Goal: Subscribe to service/newsletter

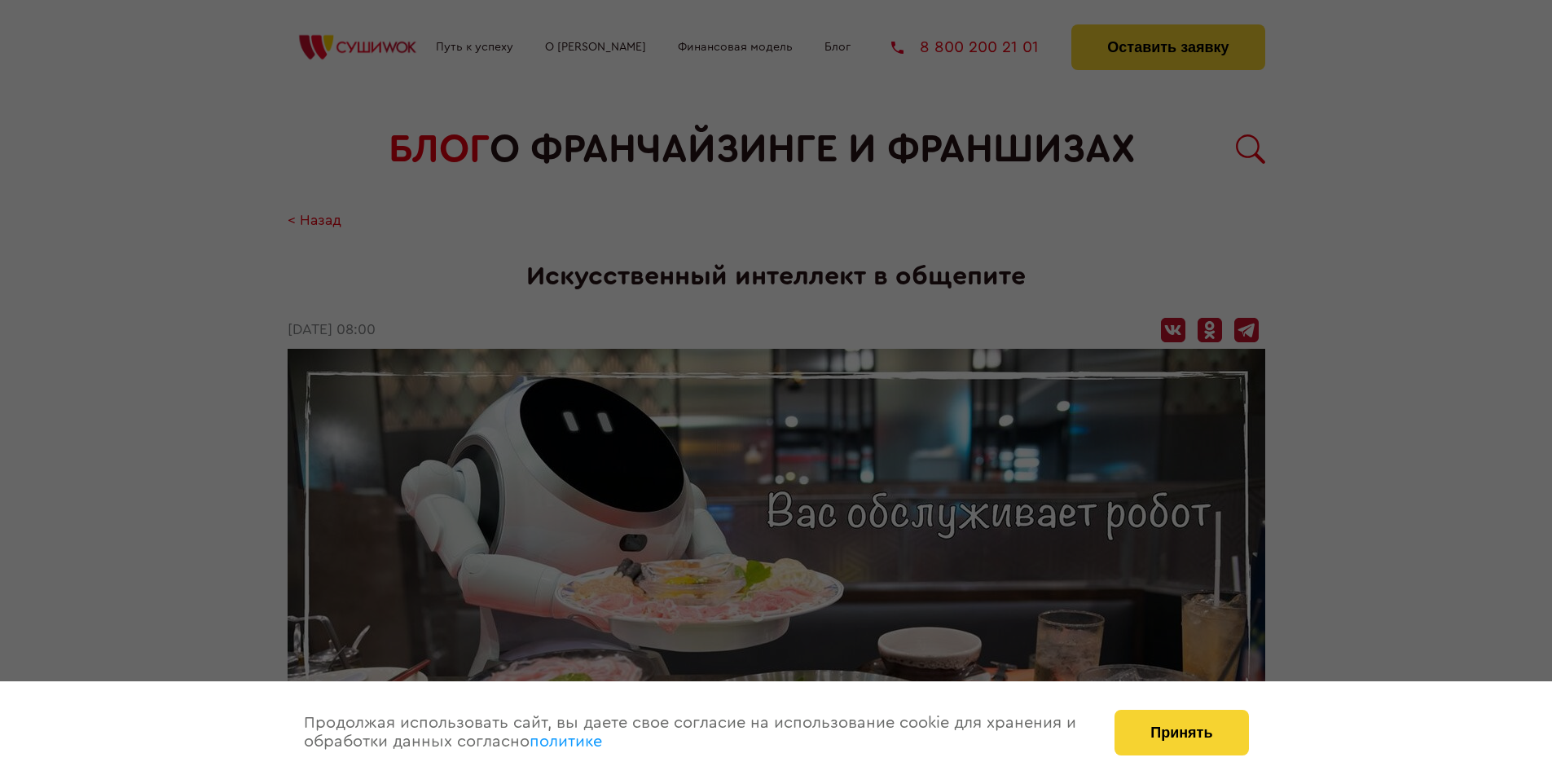
scroll to position [2905, 0]
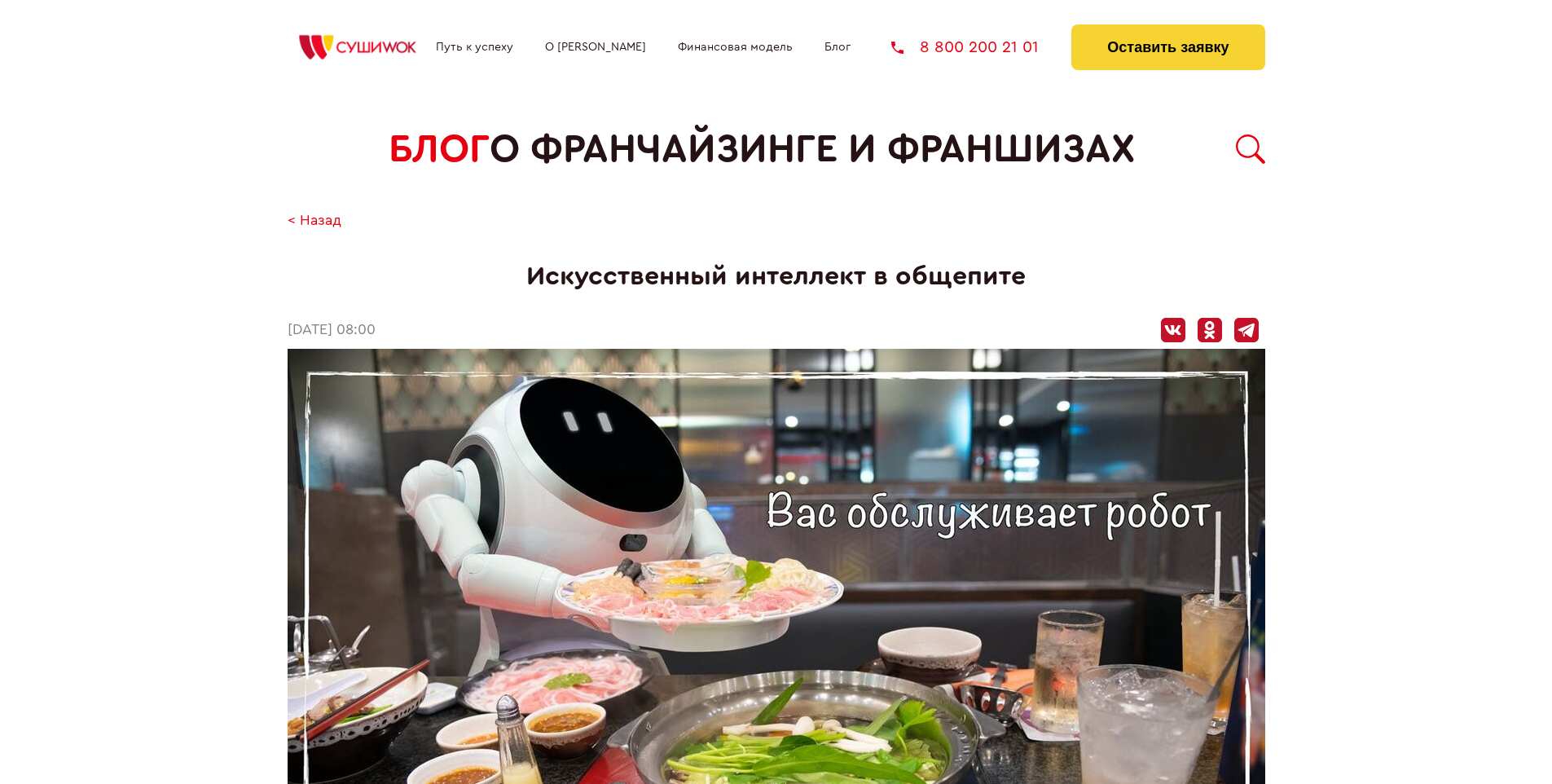
scroll to position [2905, 0]
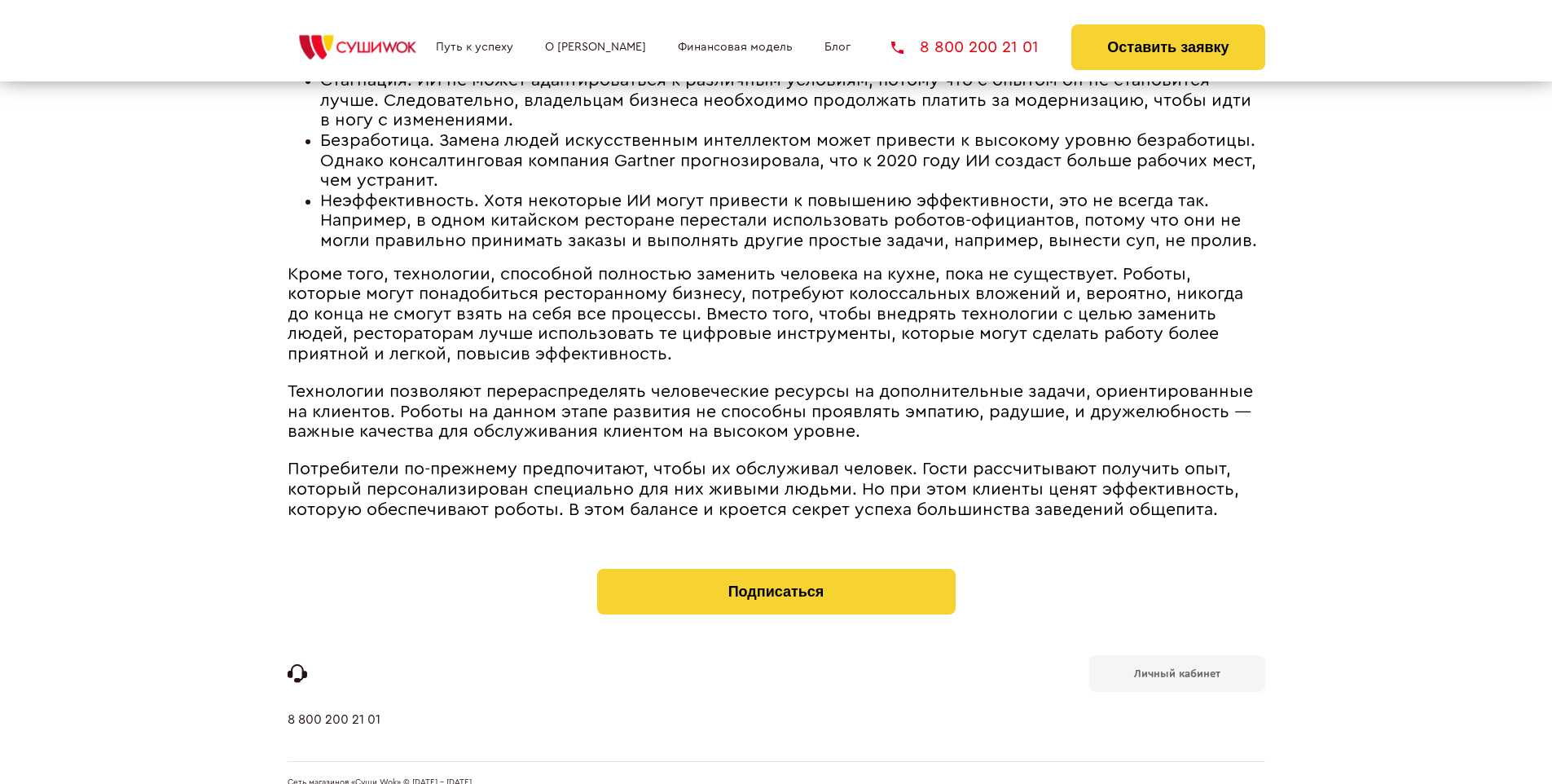
click at [1177, 668] on b "Личный кабинет" at bounding box center [1178, 673] width 86 height 10
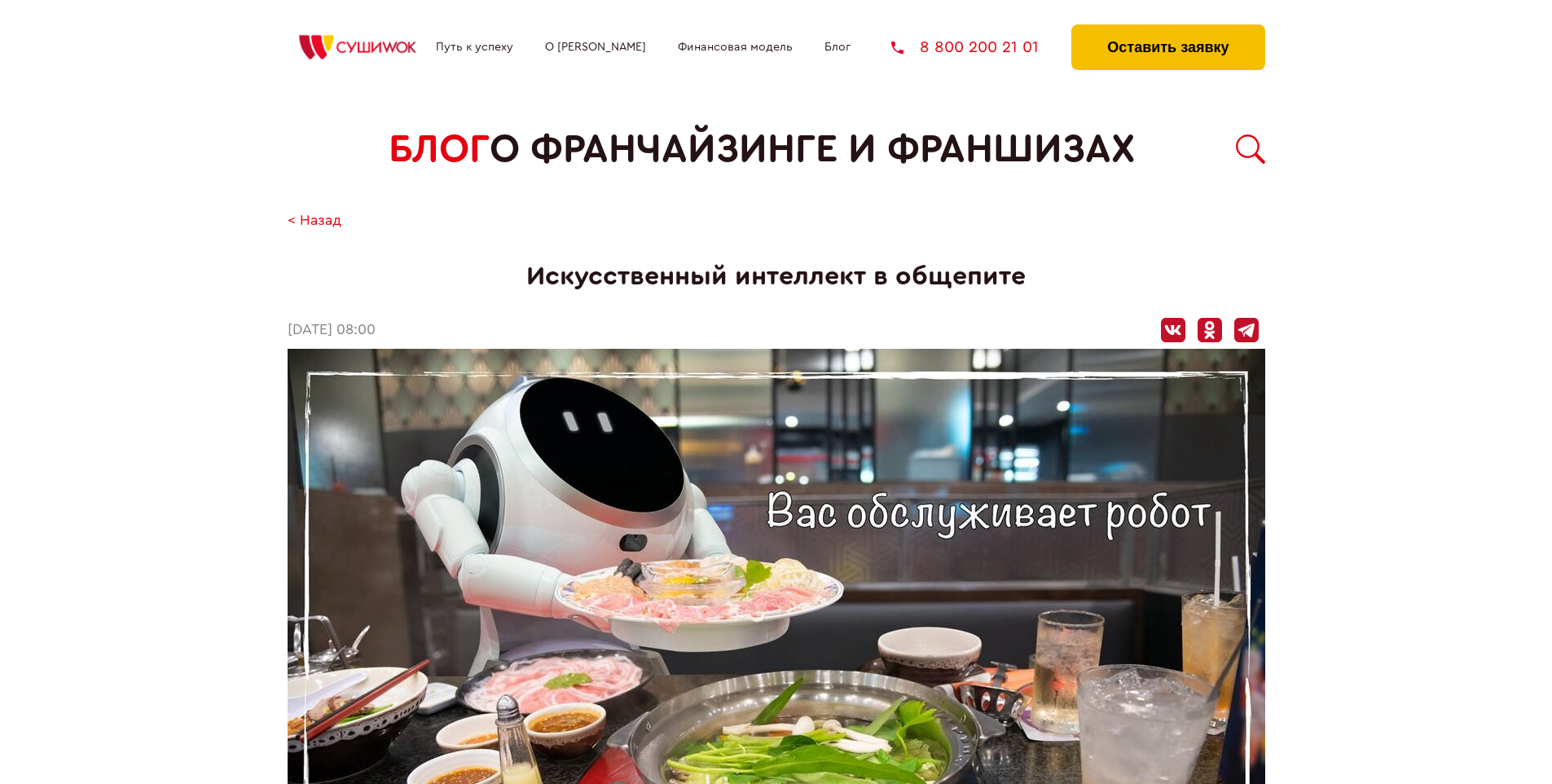
click at [1167, 28] on button "Оставить заявку" at bounding box center [1168, 46] width 193 height 46
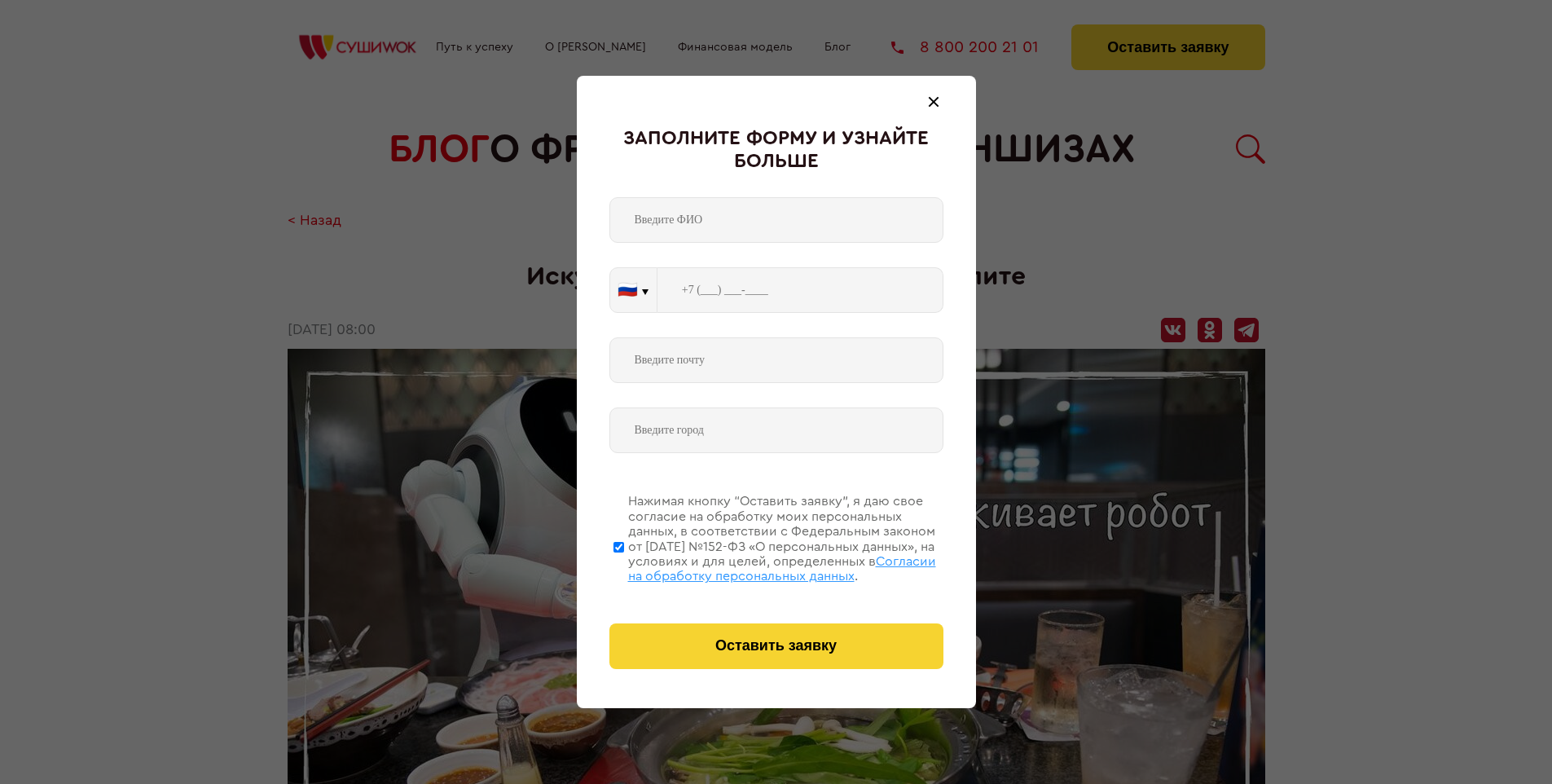
click at [755, 566] on span "Согласии на обработку персональных данных" at bounding box center [782, 569] width 308 height 28
click at [624, 566] on input "Нажимая кнопку “Оставить заявку”, я даю свое согласие на обработку моих персона…" at bounding box center [619, 546] width 10 height 130
checkbox input "false"
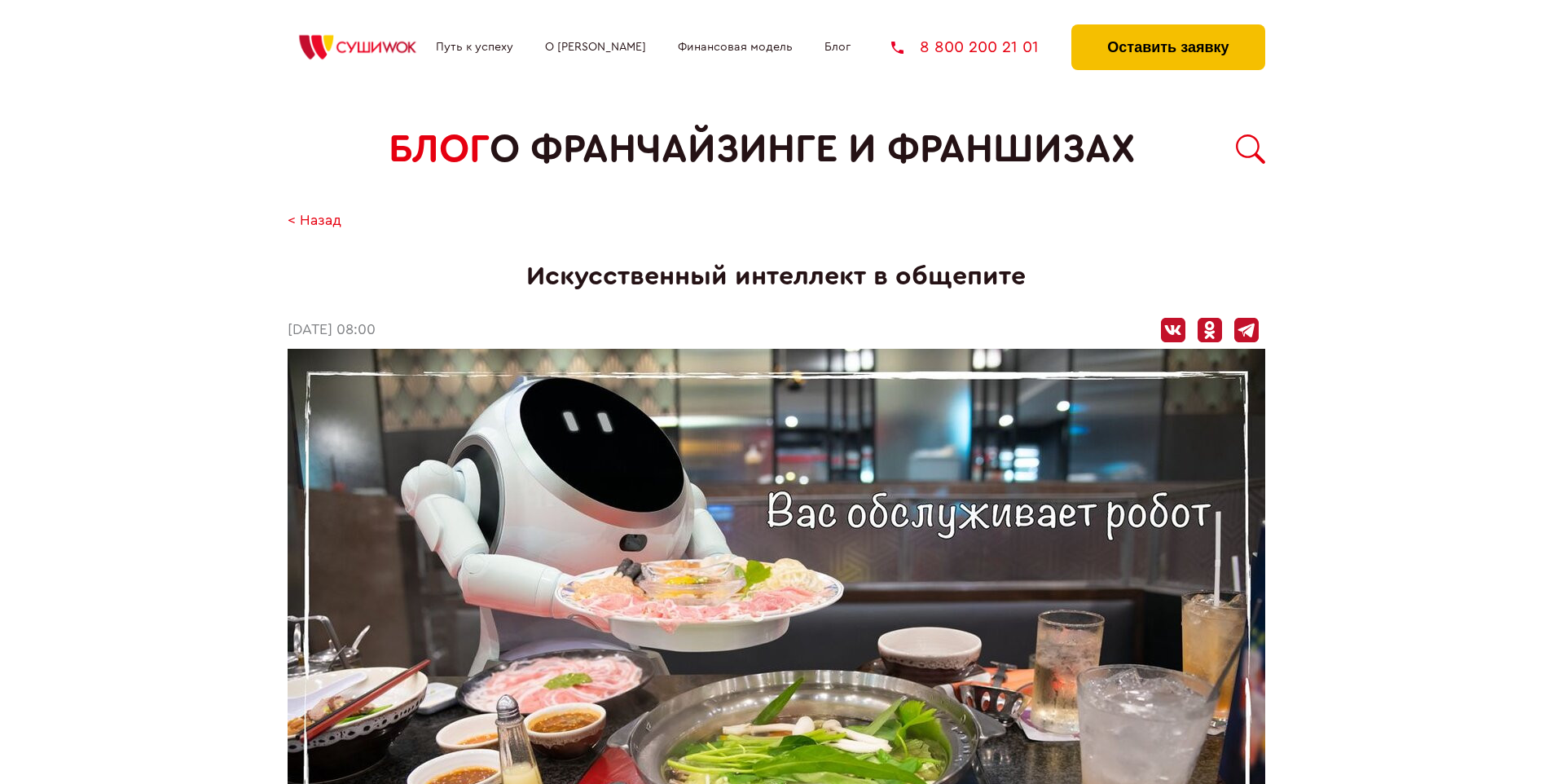
click at [1167, 28] on button "Оставить заявку" at bounding box center [1168, 46] width 193 height 46
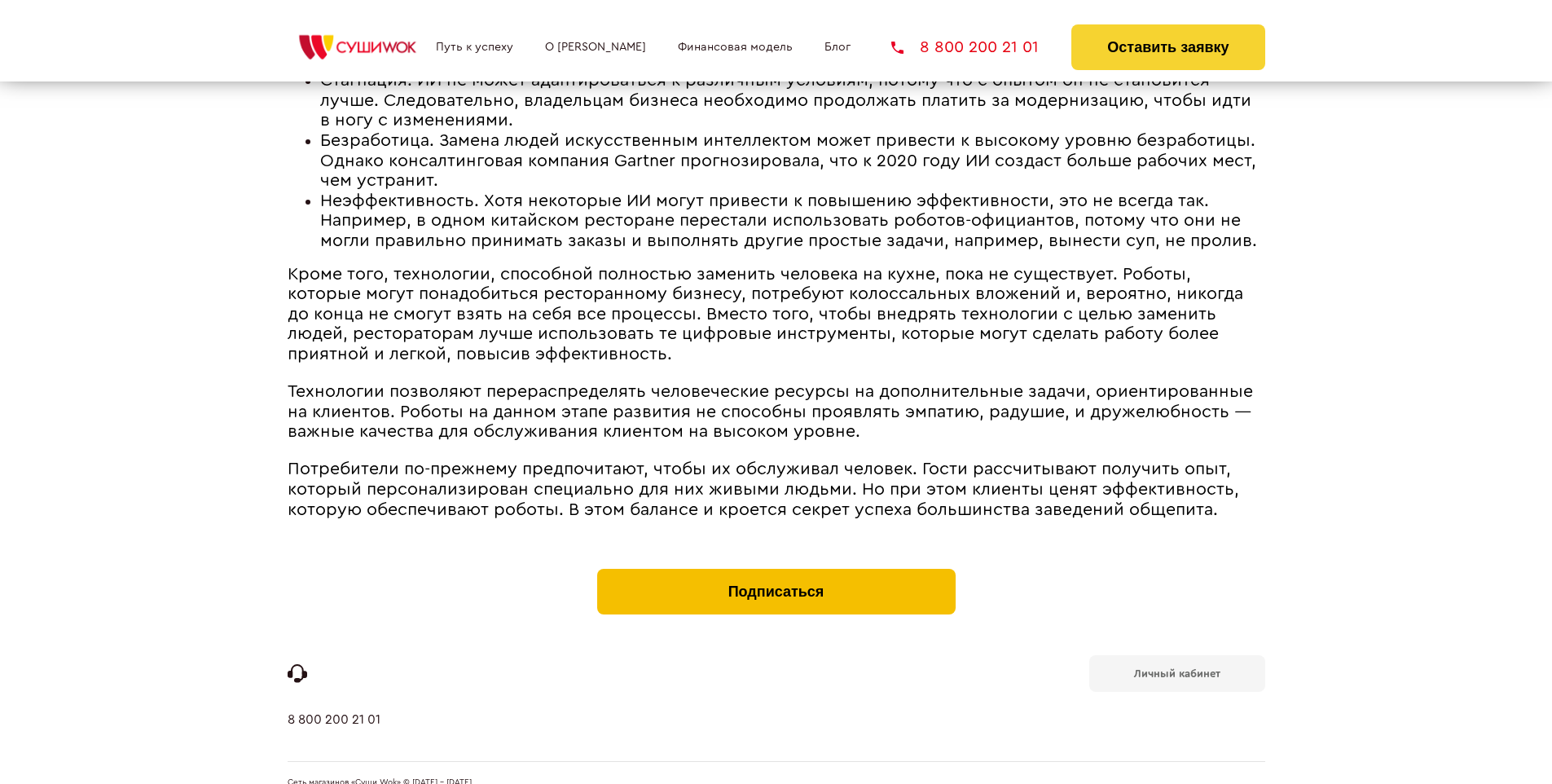
click at [776, 569] on button "Подписаться" at bounding box center [776, 591] width 358 height 46
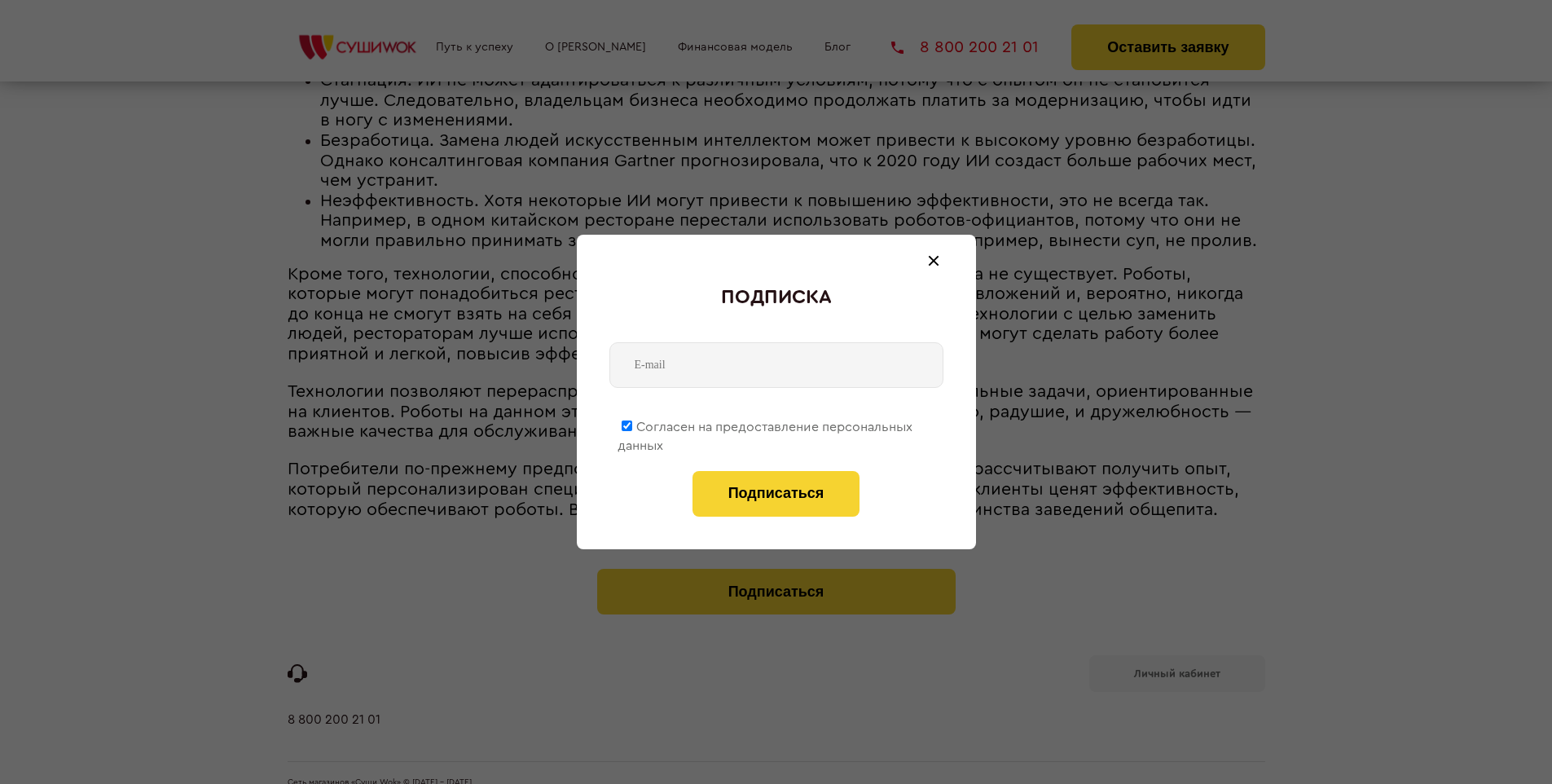
click at [766, 423] on span "Согласен на предоставление персональных данных" at bounding box center [764, 435] width 295 height 32
click at [632, 423] on input "Согласен на предоставление персональных данных" at bounding box center [627, 425] width 10 height 10
checkbox input "false"
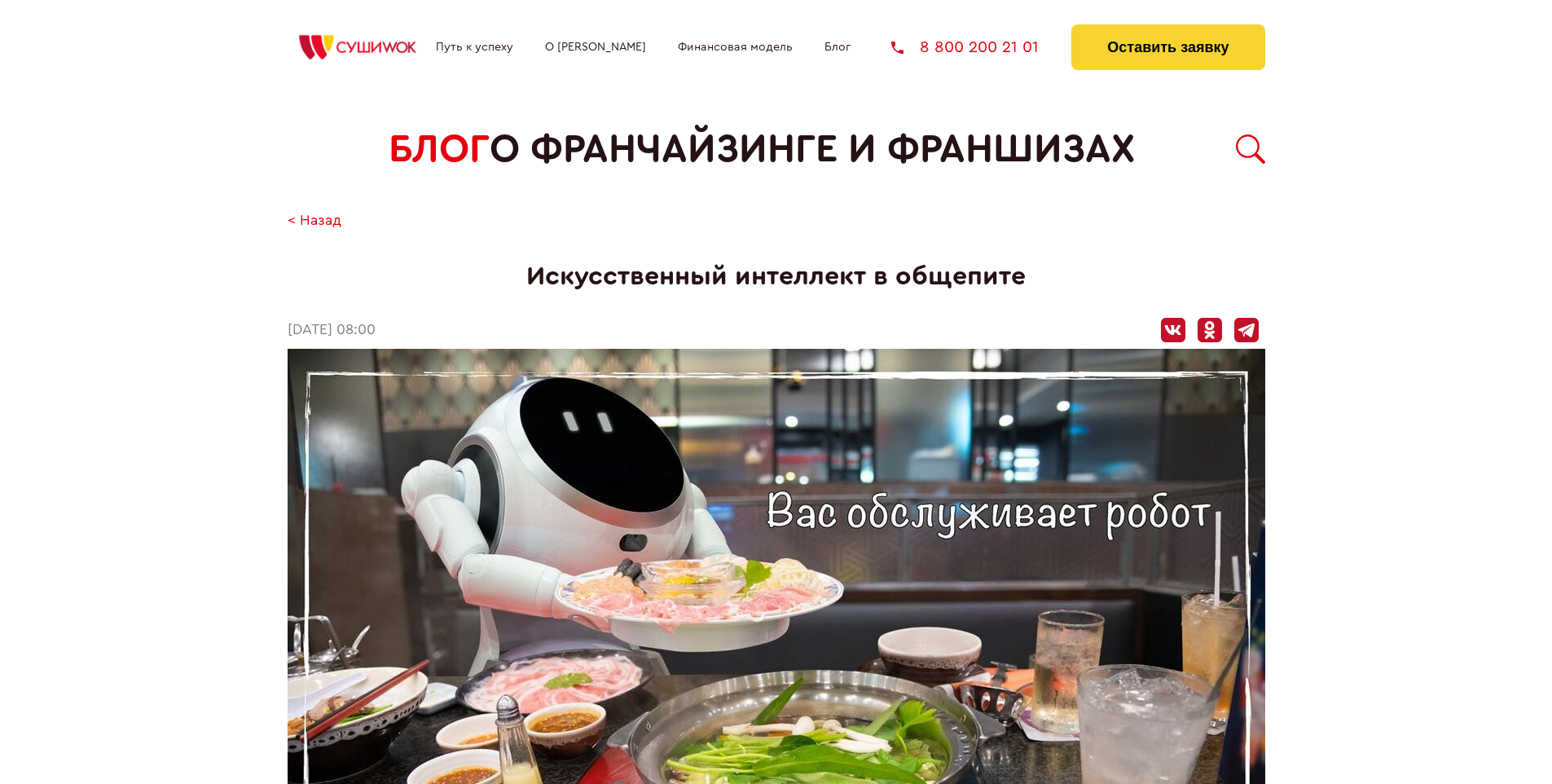
scroll to position [2905, 0]
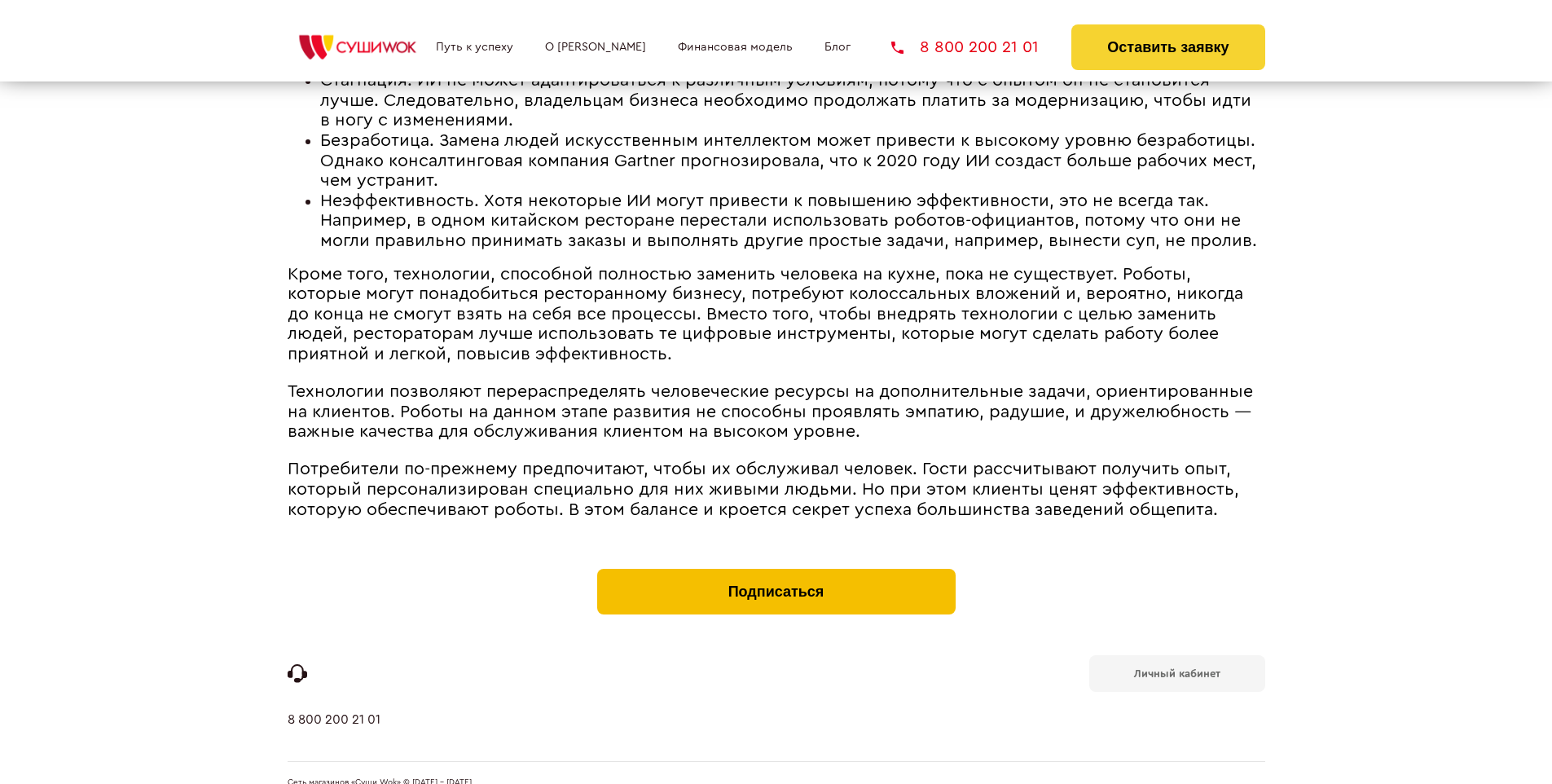
click at [776, 569] on button "Подписаться" at bounding box center [776, 591] width 358 height 46
